Goal: Feedback & Contribution: Leave review/rating

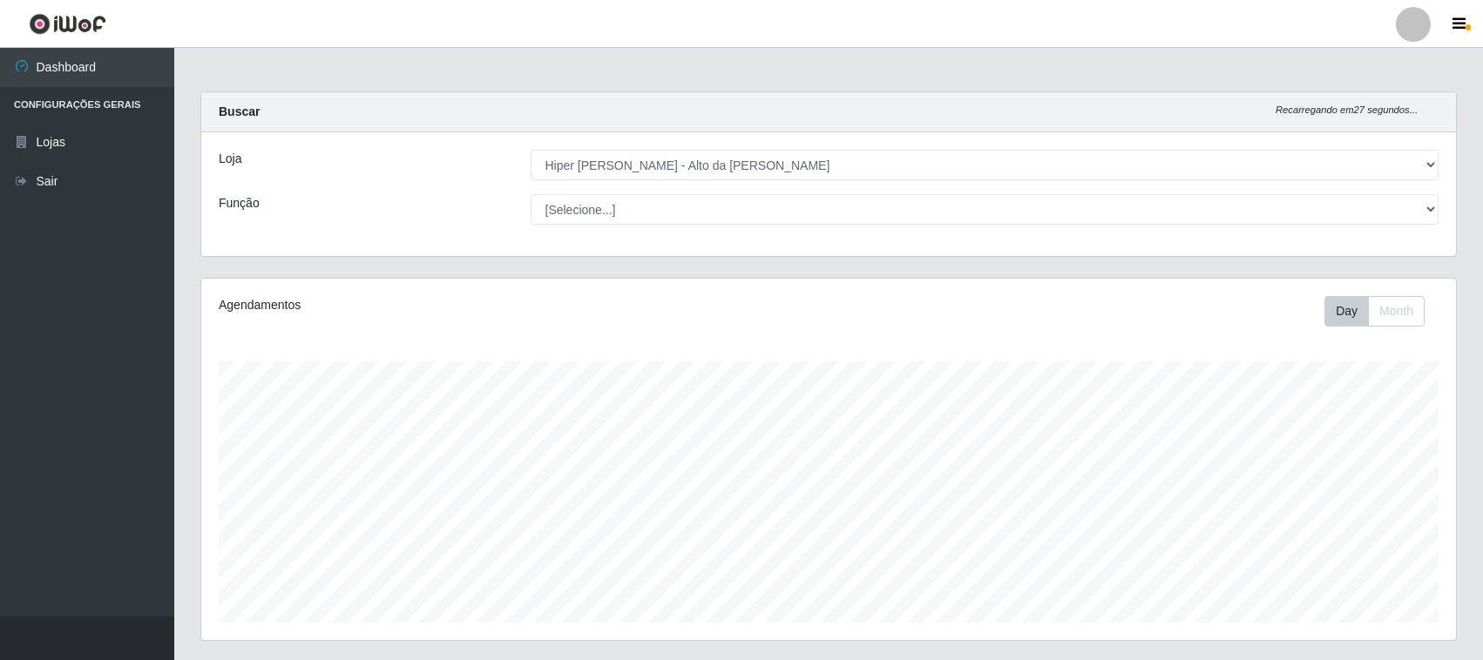
select select "515"
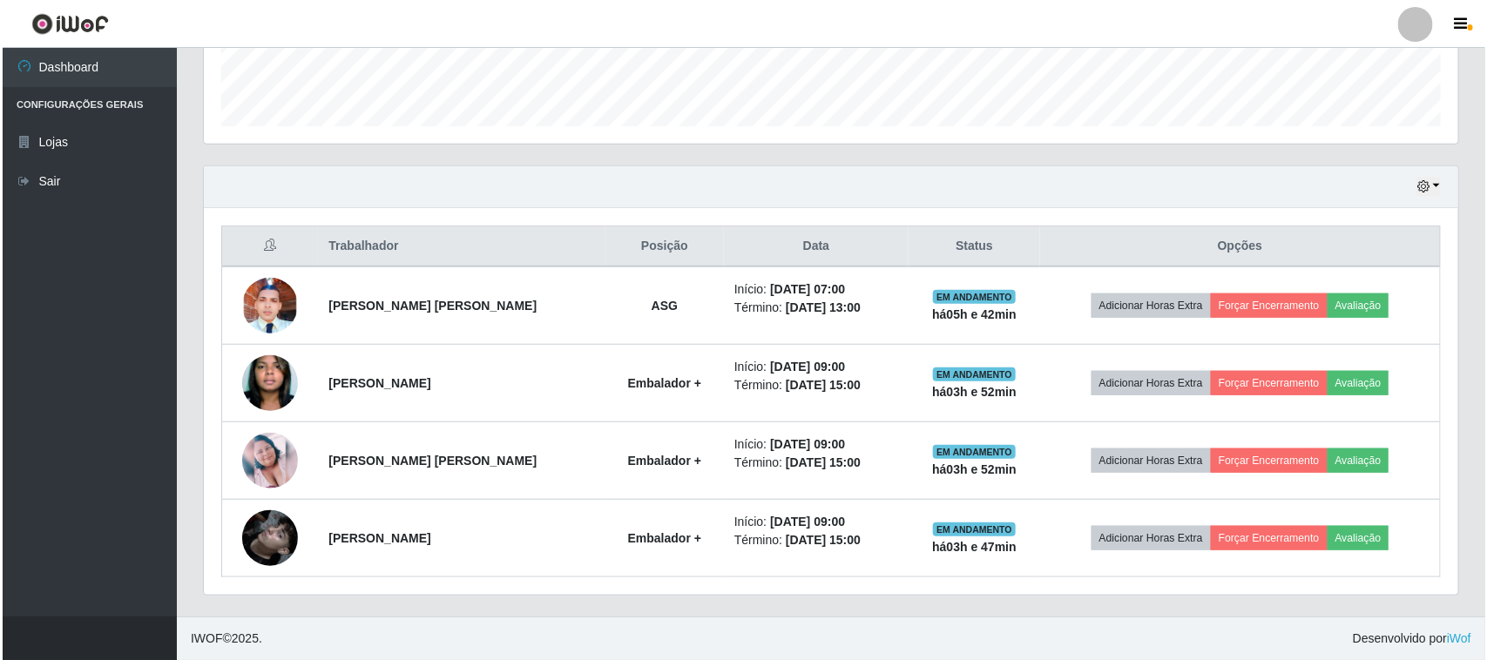
scroll to position [362, 1255]
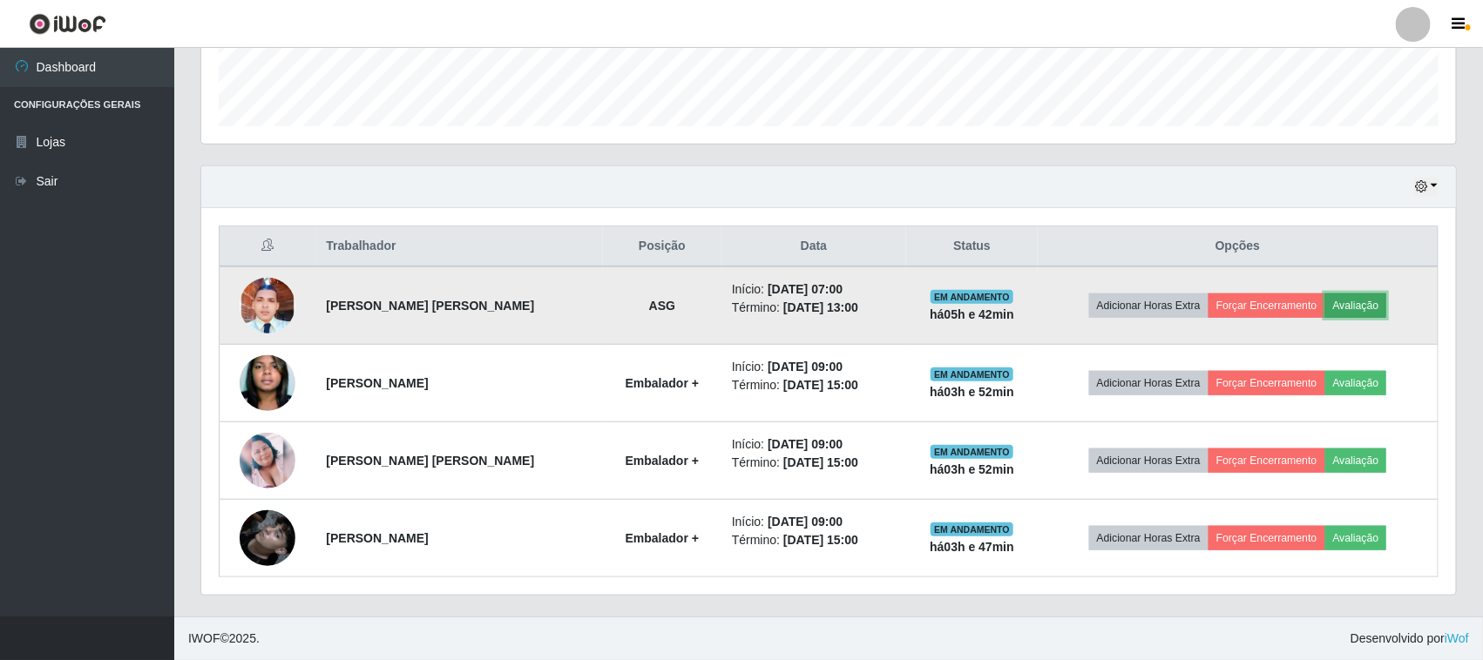
click at [1351, 312] on button "Avaliação" at bounding box center [1356, 306] width 62 height 24
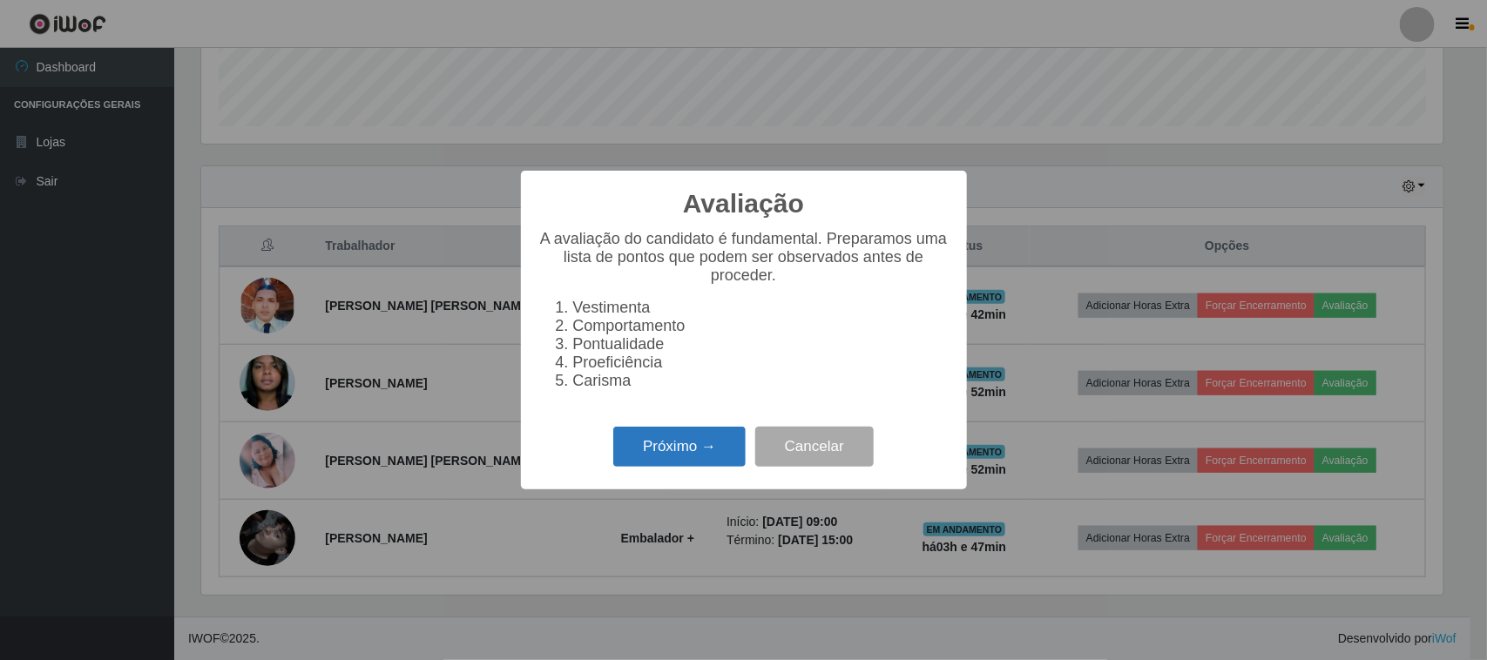
click at [721, 455] on button "Próximo →" at bounding box center [679, 447] width 132 height 41
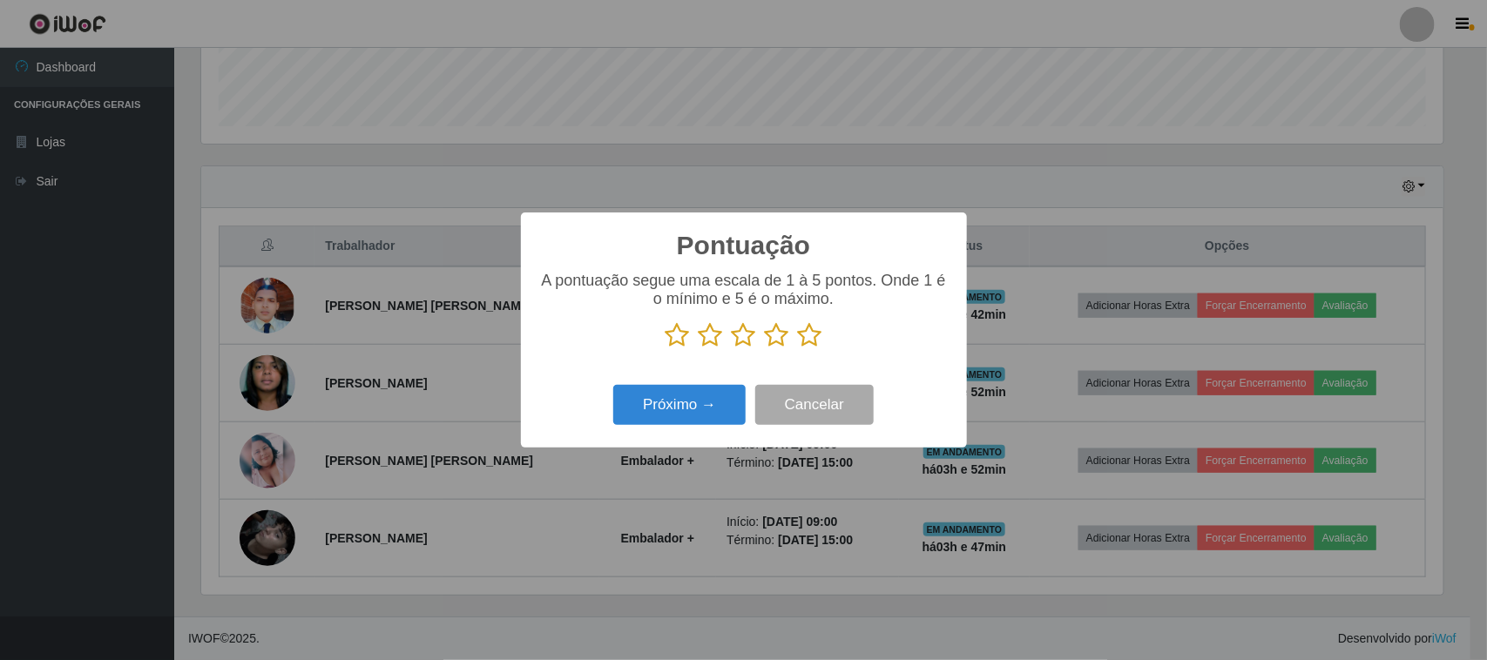
click at [810, 342] on icon at bounding box center [810, 335] width 24 height 26
click at [798, 349] on input "radio" at bounding box center [798, 349] width 0 height 0
click at [674, 421] on button "Próximo →" at bounding box center [679, 405] width 132 height 41
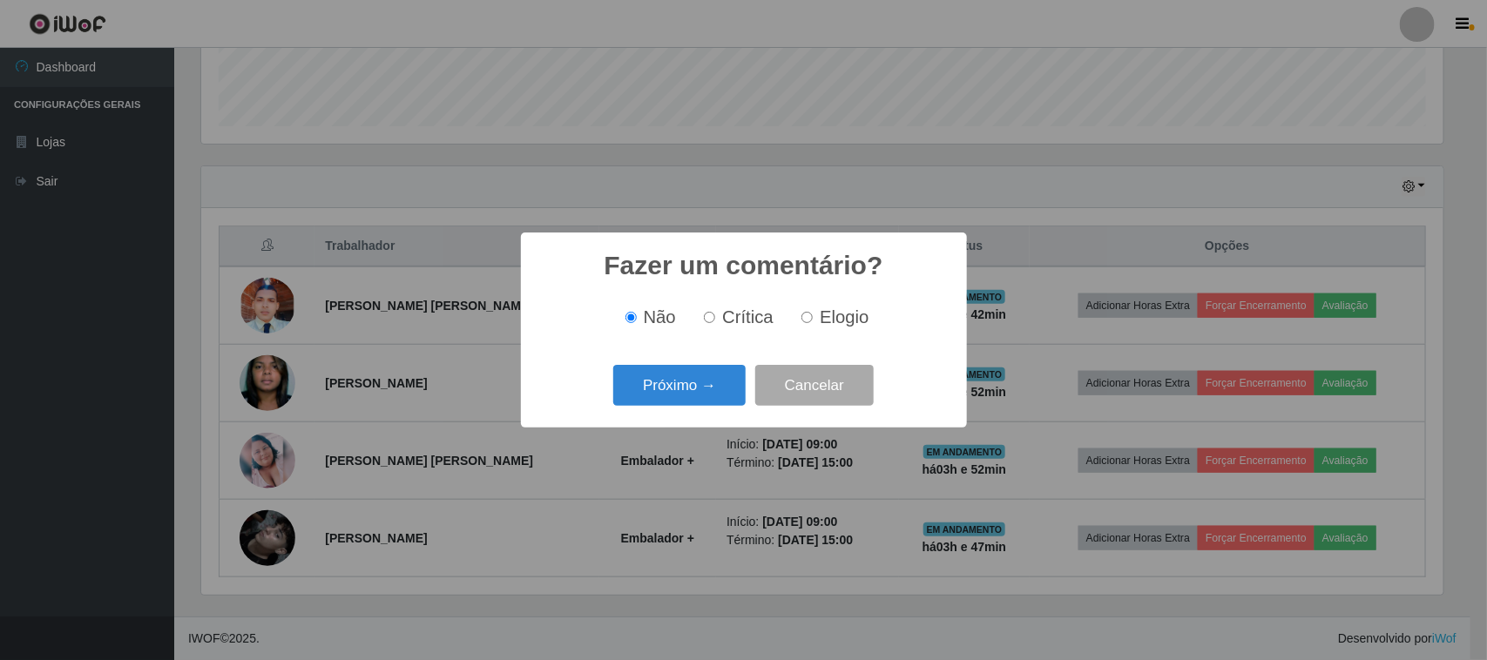
click at [815, 319] on label "Elogio" at bounding box center [832, 318] width 74 height 20
click at [813, 319] on input "Elogio" at bounding box center [807, 317] width 11 height 11
radio input "true"
click at [706, 370] on button "Próximo →" at bounding box center [679, 385] width 132 height 41
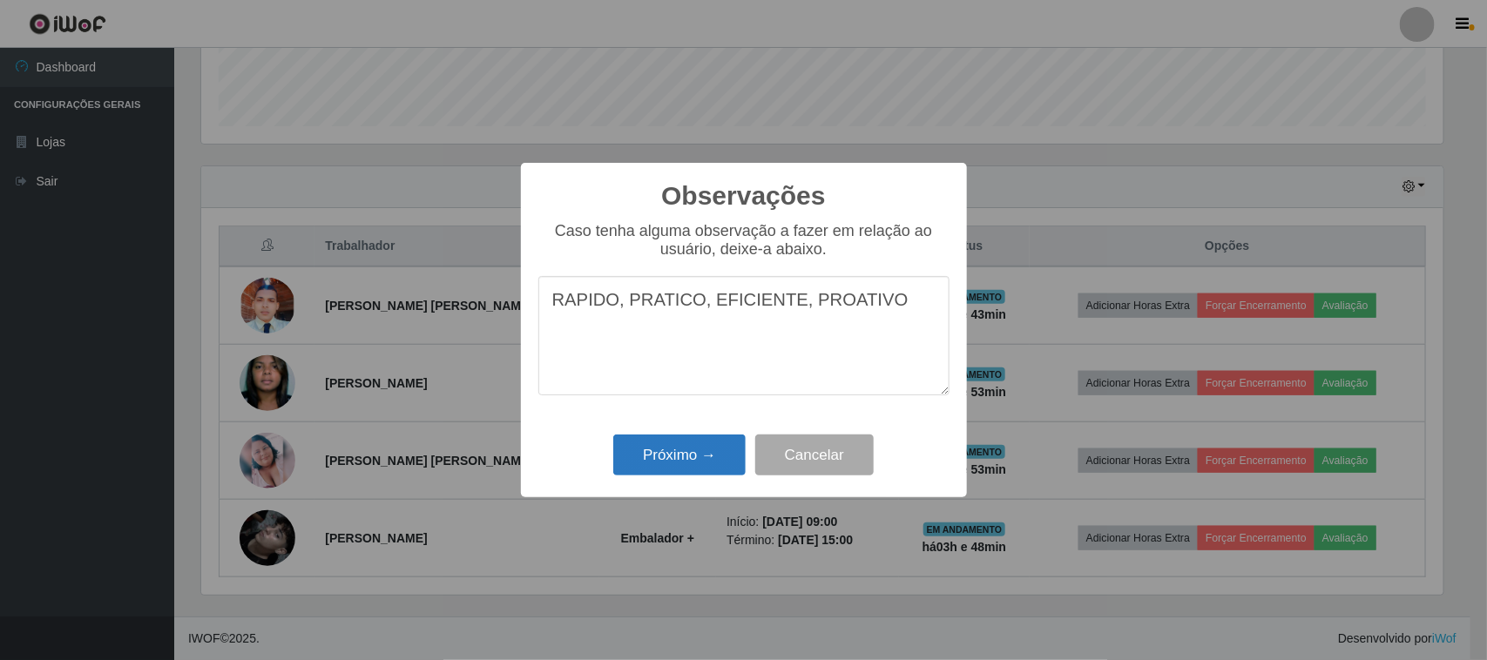
type textarea "RAPIDO, PRATICO, EFICIENTE, PROATIVO"
click at [708, 464] on button "Próximo →" at bounding box center [679, 455] width 132 height 41
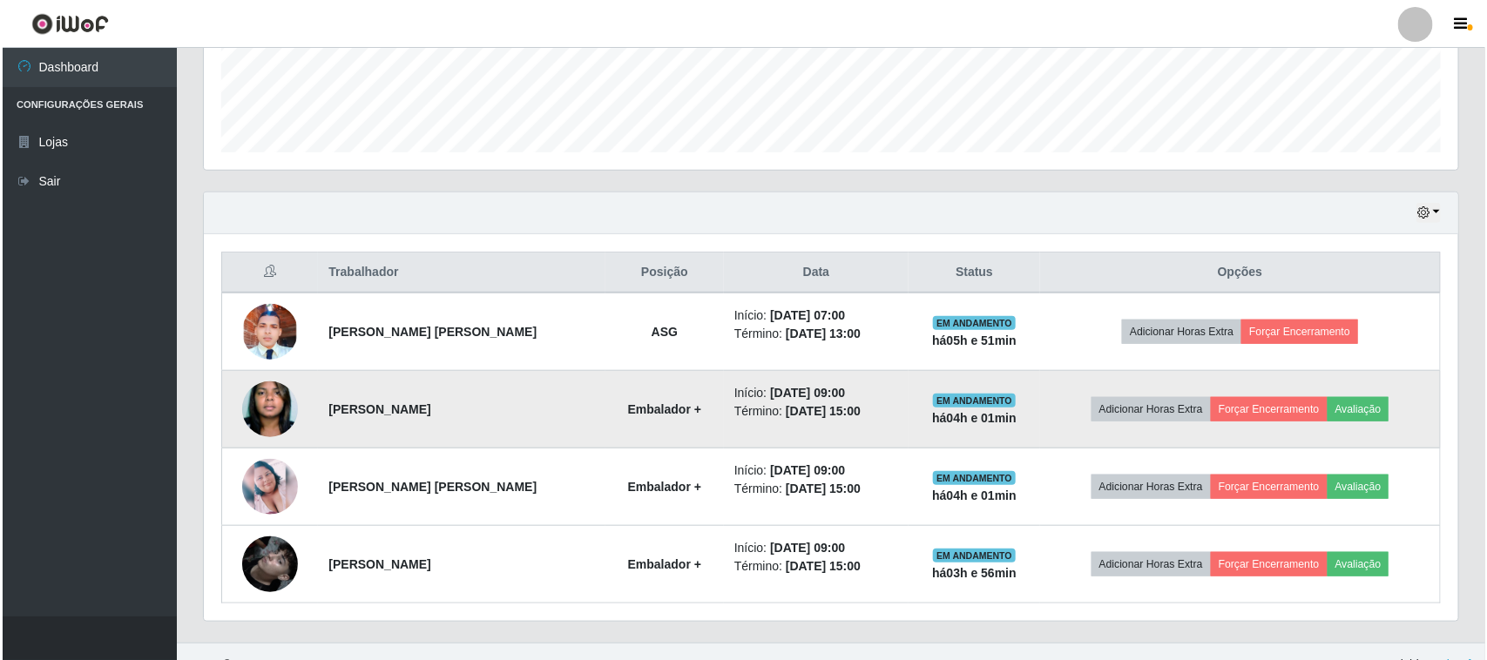
scroll to position [498, 0]
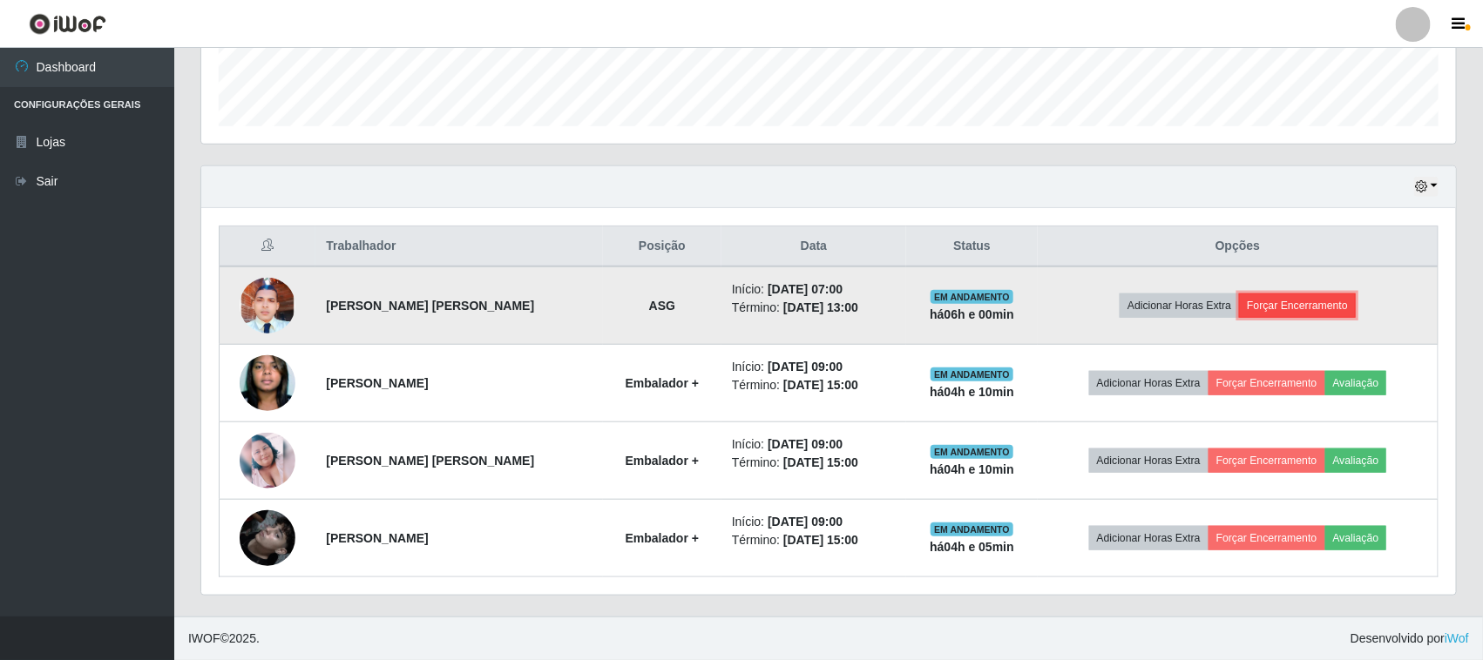
click at [1283, 312] on button "Forçar Encerramento" at bounding box center [1297, 306] width 117 height 24
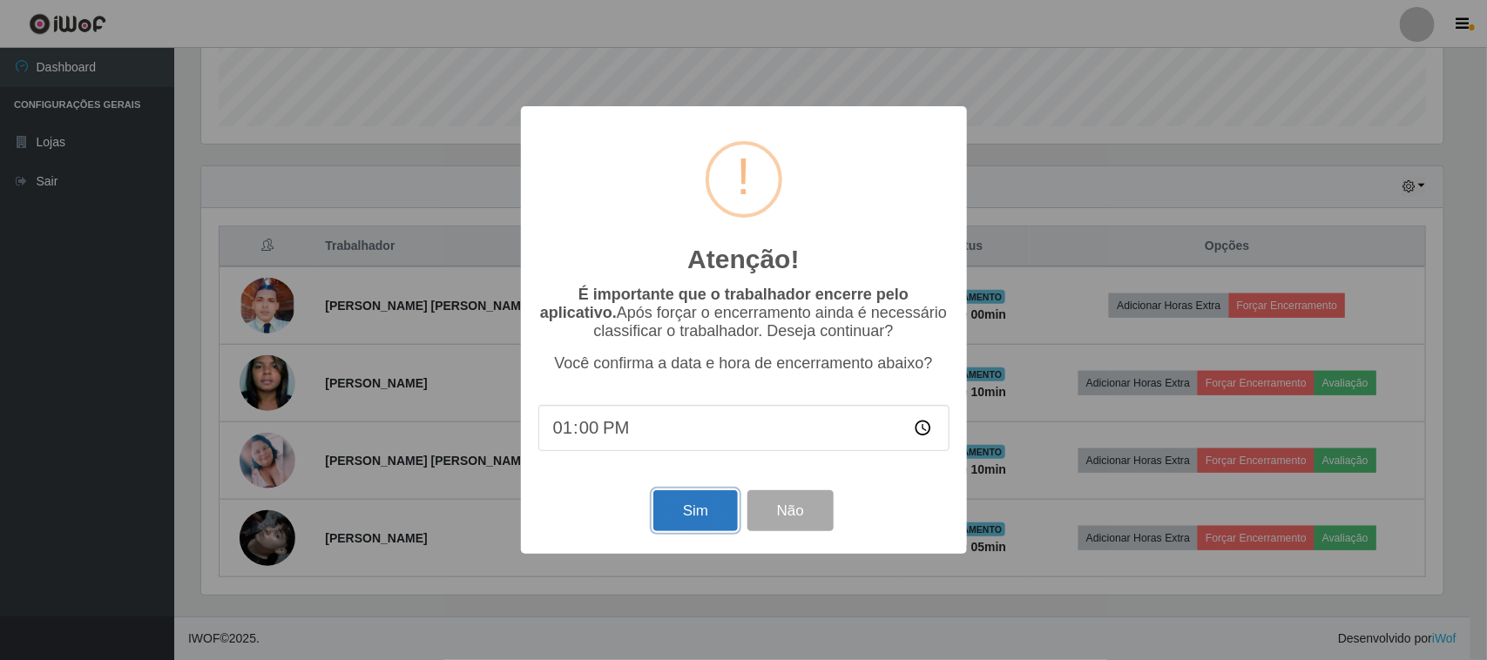
click at [680, 517] on button "Sim" at bounding box center [696, 511] width 85 height 41
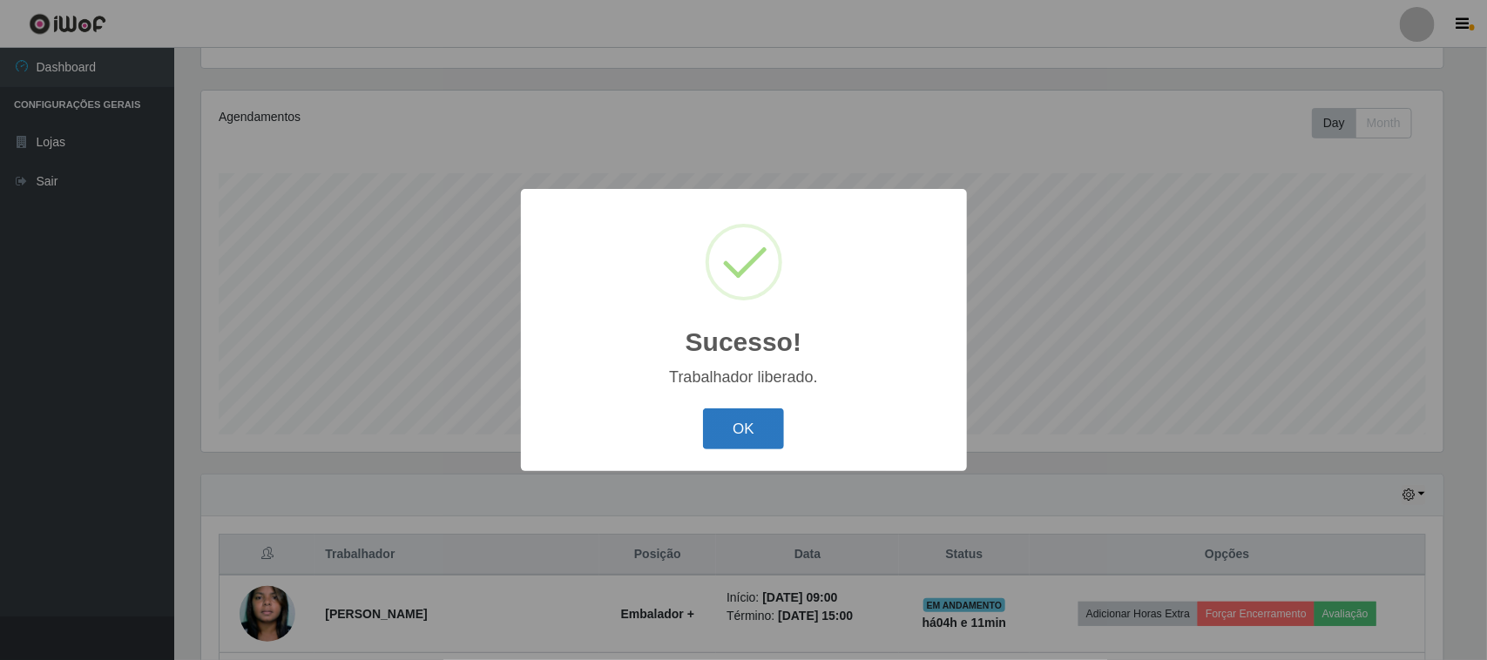
click at [746, 423] on button "OK" at bounding box center [743, 429] width 81 height 41
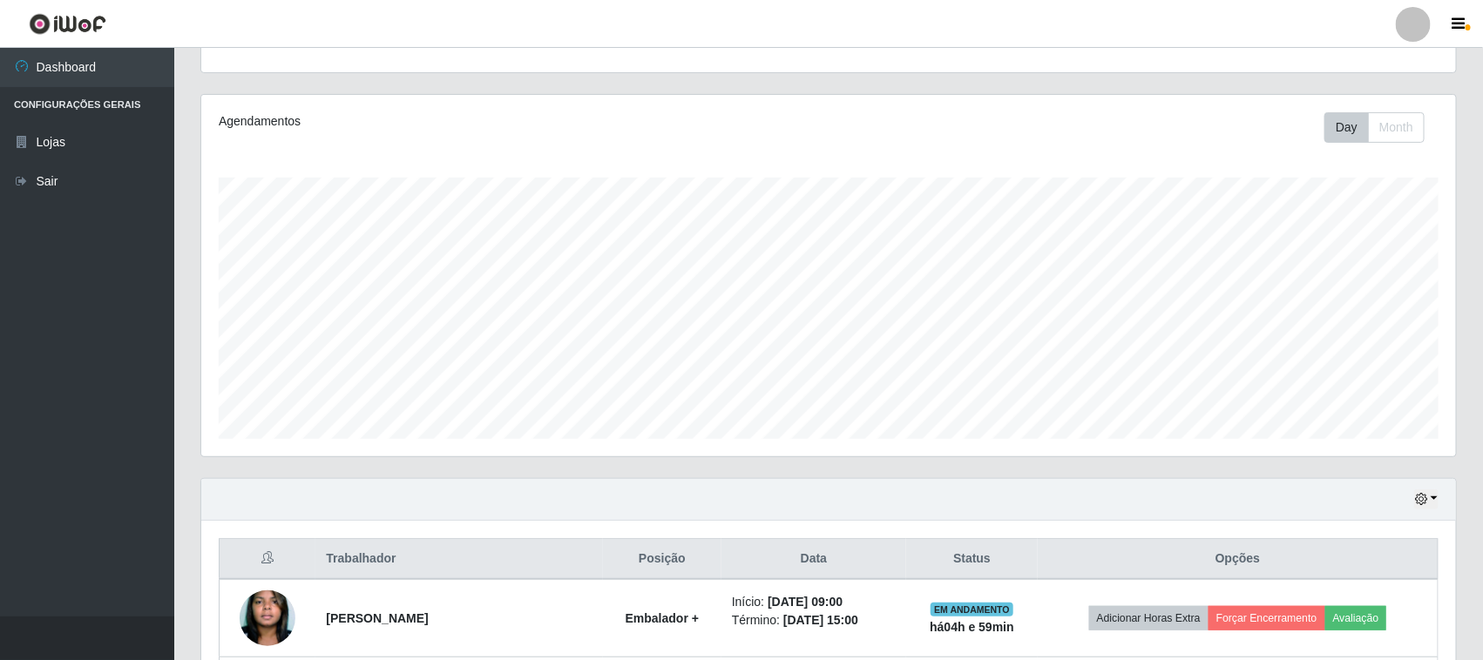
scroll to position [421, 0]
